Goal: Information Seeking & Learning: Learn about a topic

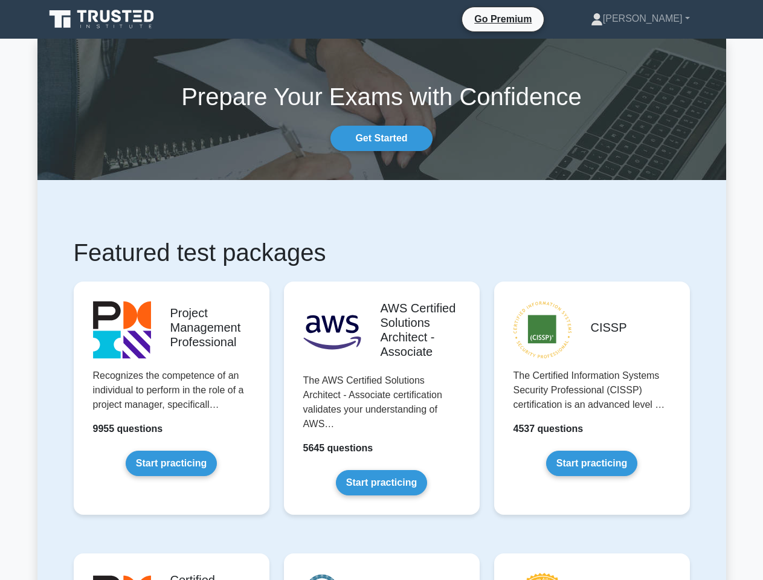
click at [664, 19] on link "[PERSON_NAME]" at bounding box center [640, 19] width 157 height 24
